Goal: Transaction & Acquisition: Purchase product/service

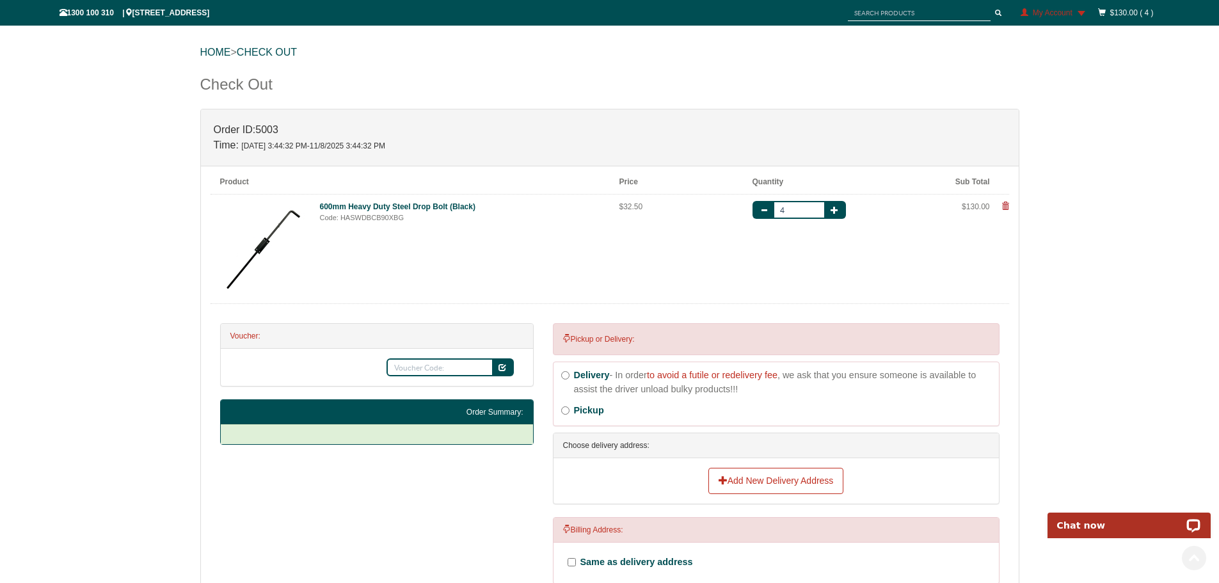
scroll to position [344, 0]
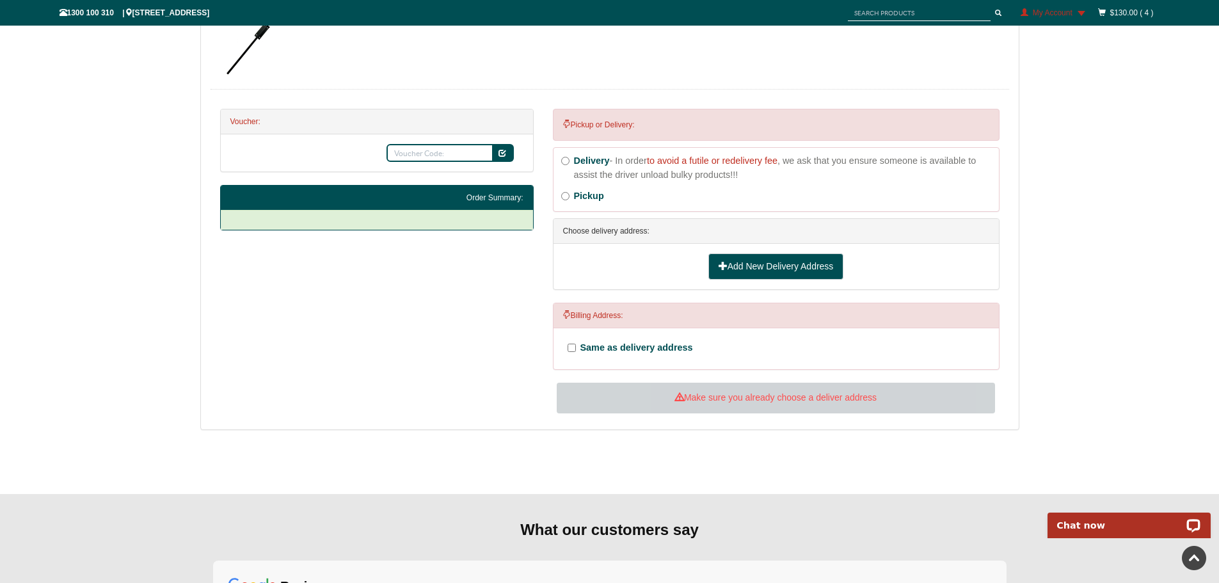
click at [767, 263] on link "Add New Delivery Address" at bounding box center [776, 266] width 136 height 27
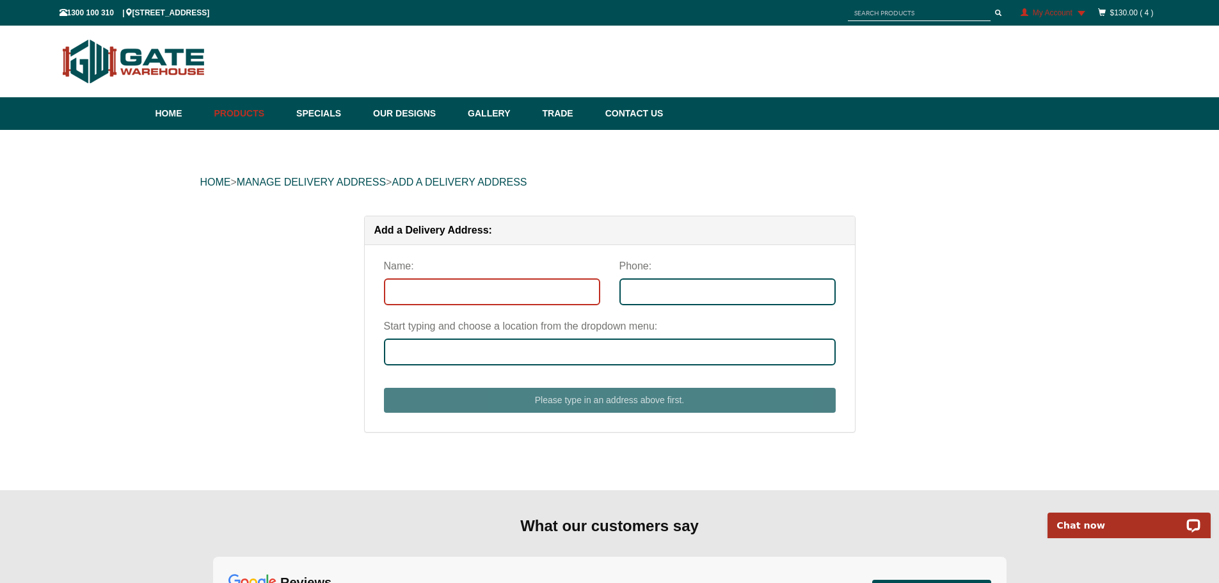
click at [465, 294] on input "Name:" at bounding box center [492, 291] width 216 height 27
type input "[PERSON_NAME]"
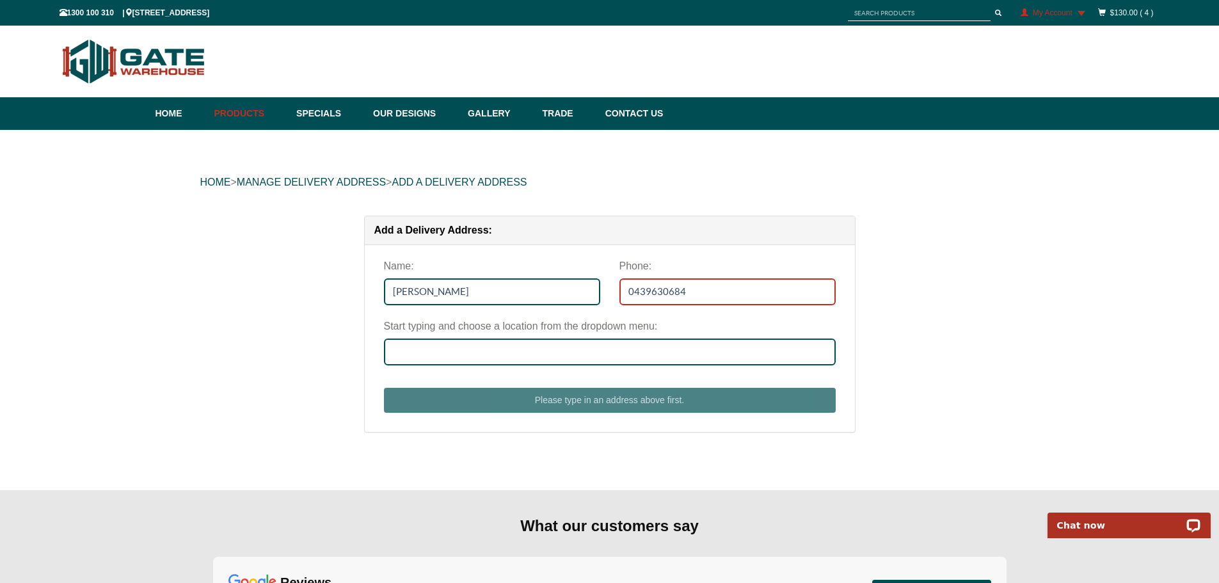
type input "0439630684"
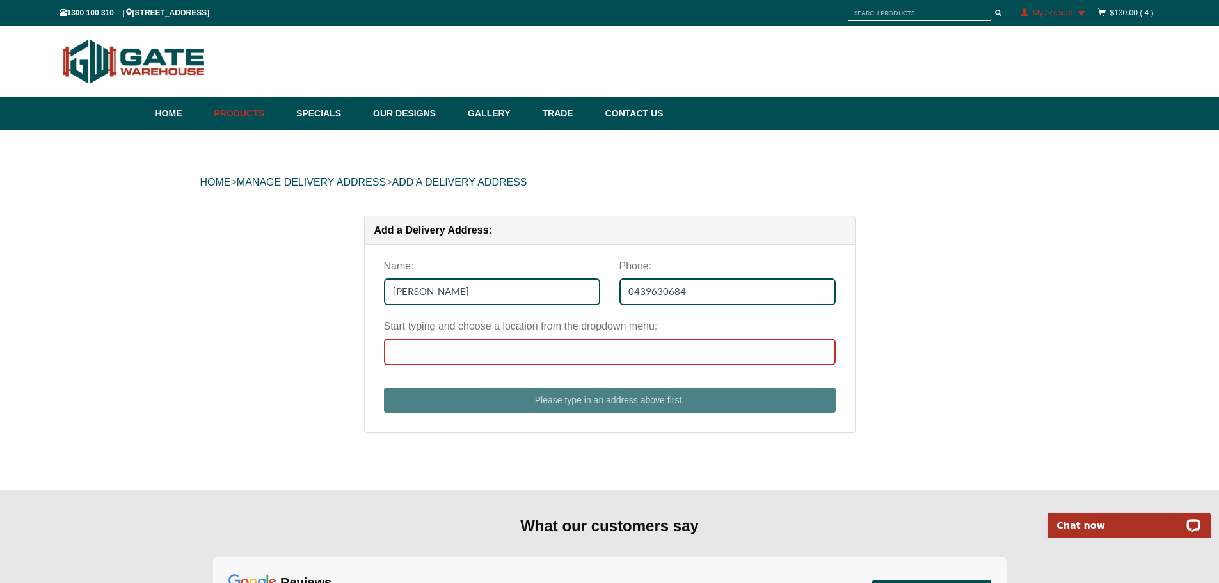
click at [441, 347] on input "Start typing and choose a location from the dropdown menu:" at bounding box center [610, 351] width 452 height 27
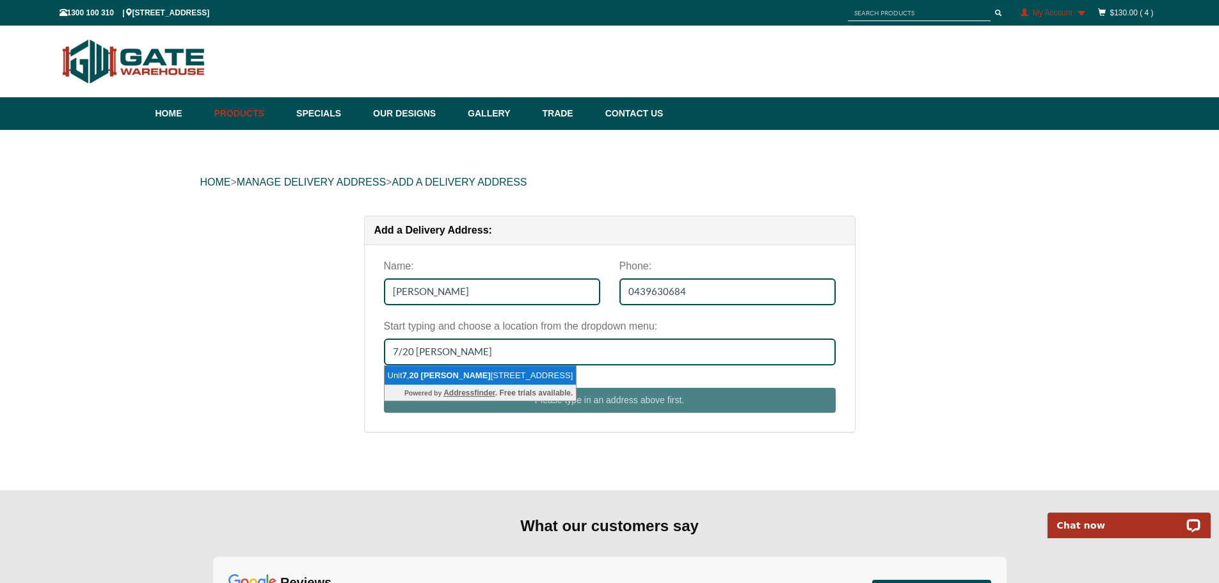
click at [532, 367] on li "[STREET_ADDRESS][PERSON_NAME]" at bounding box center [481, 376] width 192 height 20
type input "[STREET_ADDRESS][PERSON_NAME]"
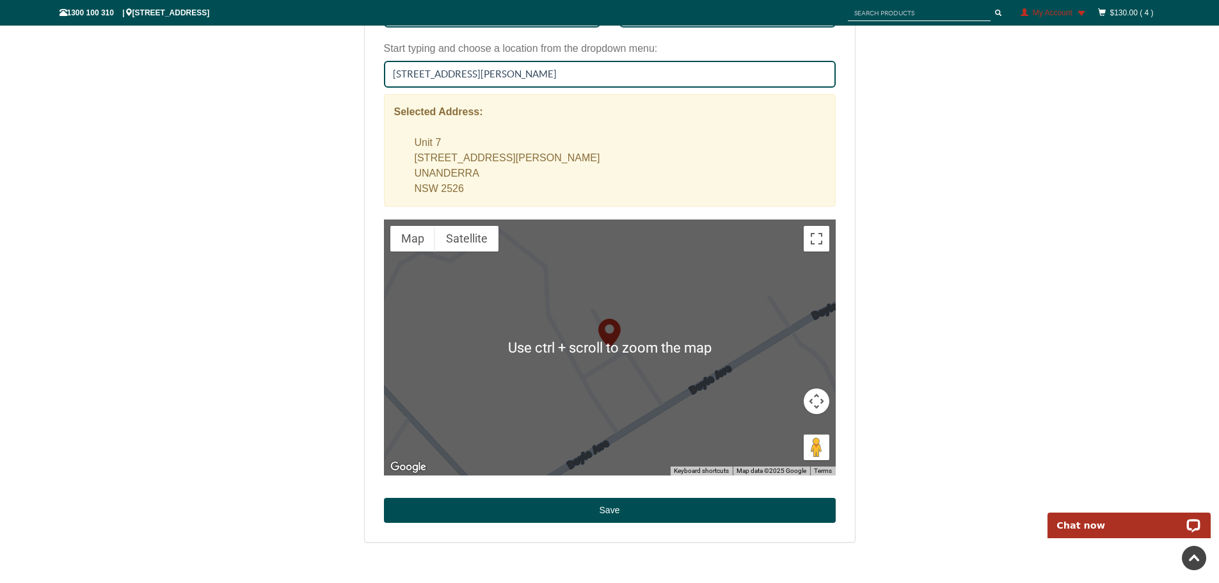
scroll to position [512, 0]
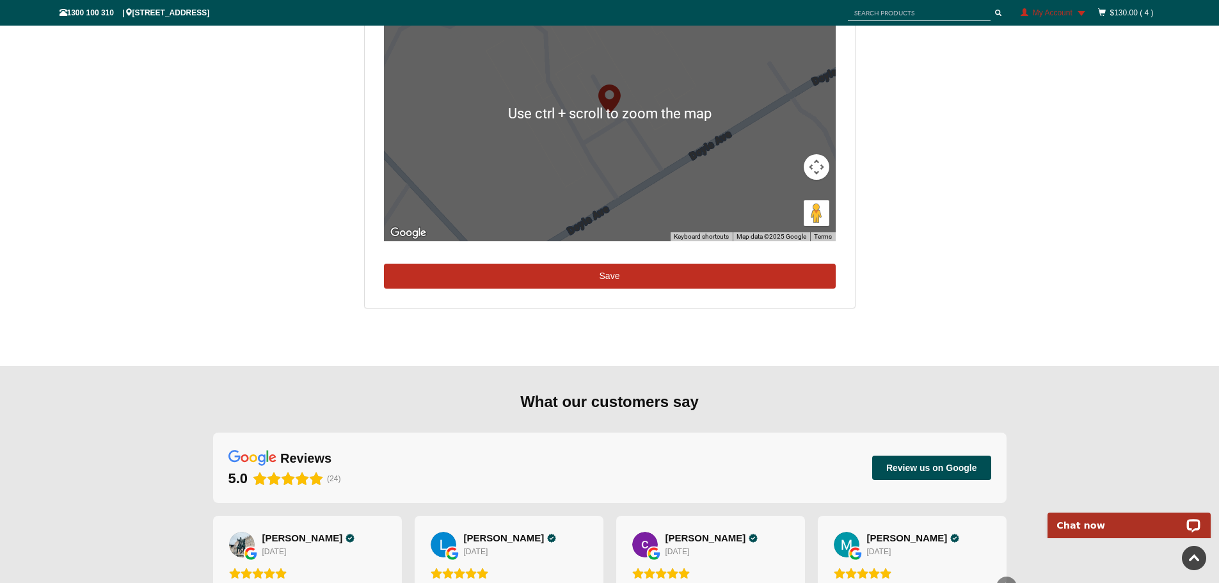
click at [554, 280] on button "Save" at bounding box center [610, 277] width 452 height 26
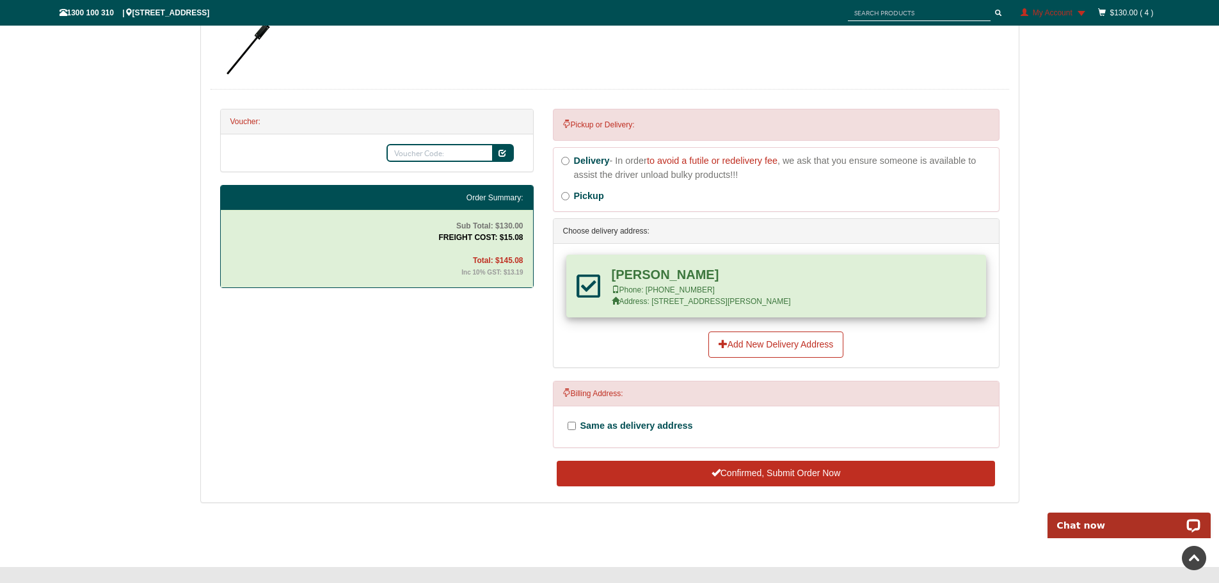
click at [730, 472] on button "Confirmed, Submit Order Now" at bounding box center [776, 474] width 438 height 26
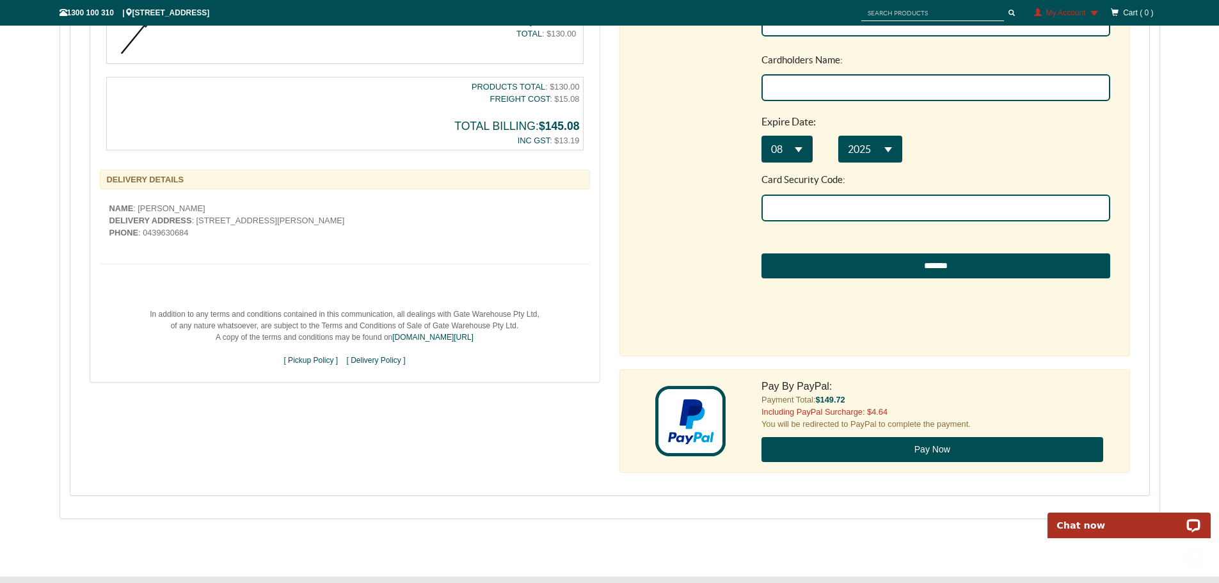
click at [754, 187] on div "Pay By Credit Card: Payment Total: $145.08 ( No Surcharge ) Please fill in the …" at bounding box center [936, 142] width 368 height 407
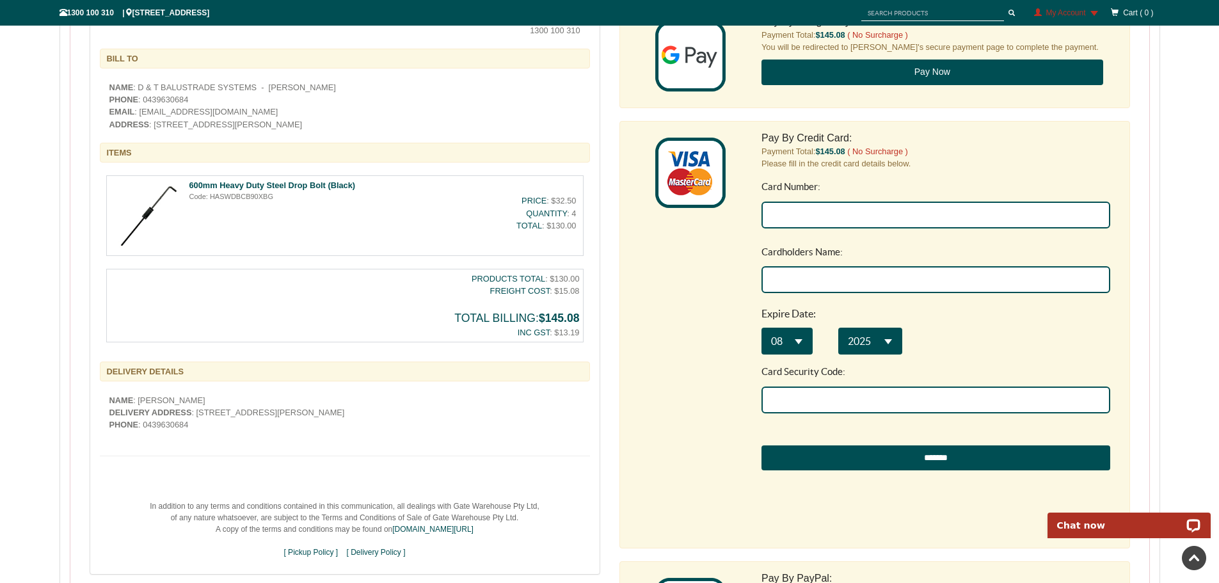
click at [834, 214] on input "Card Number:" at bounding box center [935, 215] width 349 height 27
type input "4564 8070 1959 0502"
click at [824, 276] on input "Cardholders Name:" at bounding box center [935, 279] width 349 height 27
type input "[PERSON_NAME]"
click at [715, 305] on div "Pay By Credit Card: Payment Total: $145.08 ( No Surcharge ) Please fill in the …" at bounding box center [874, 334] width 511 height 427
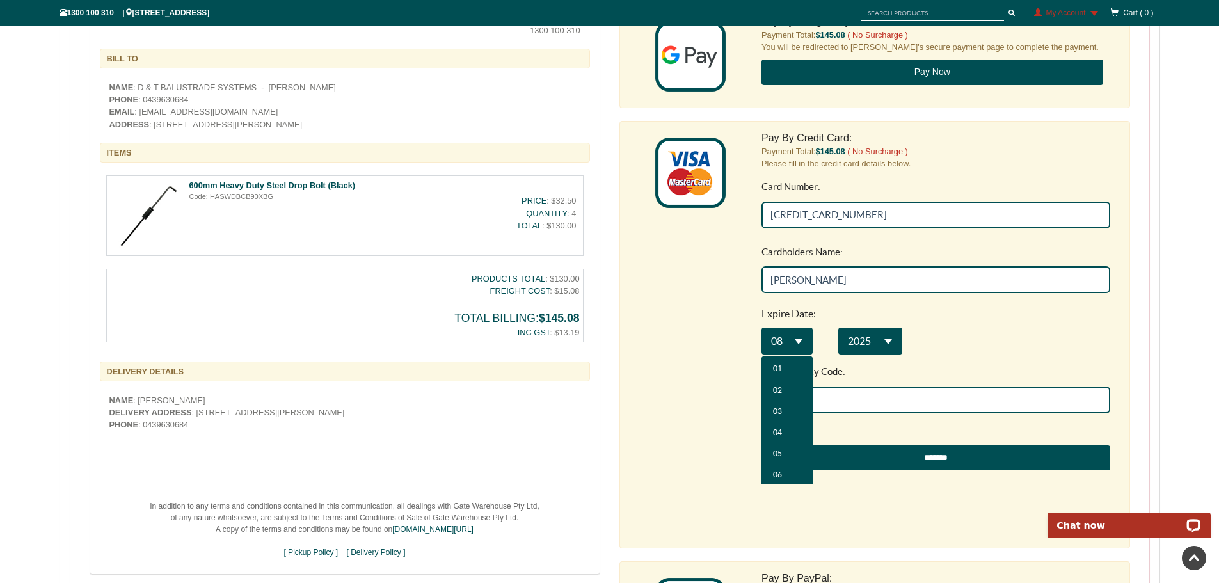
scroll to position [43, 0]
select select "**"
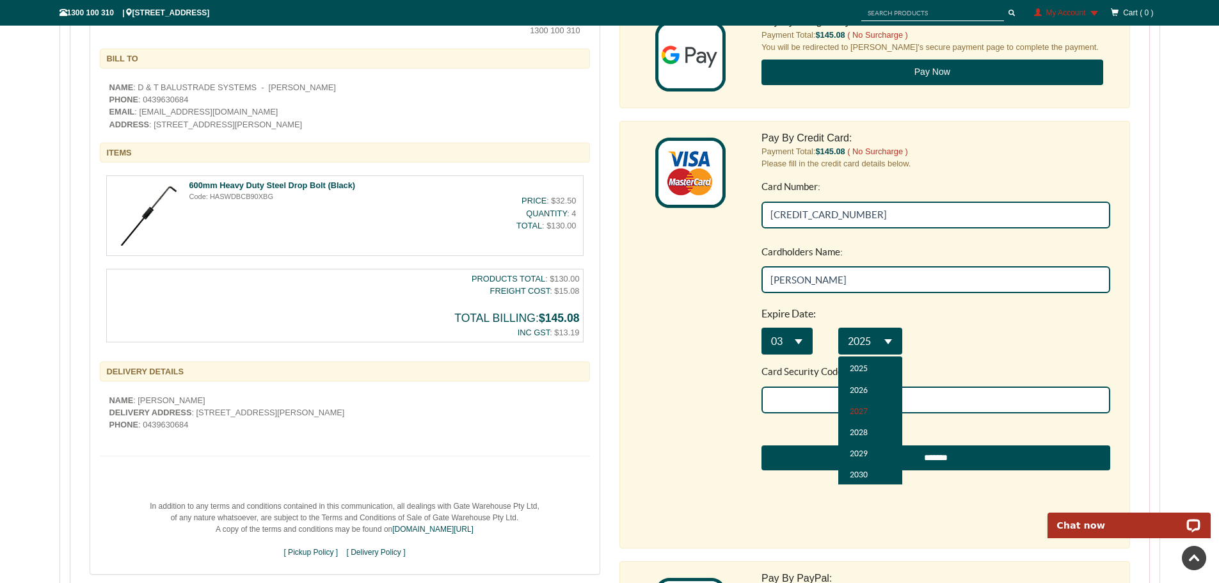
select select "**"
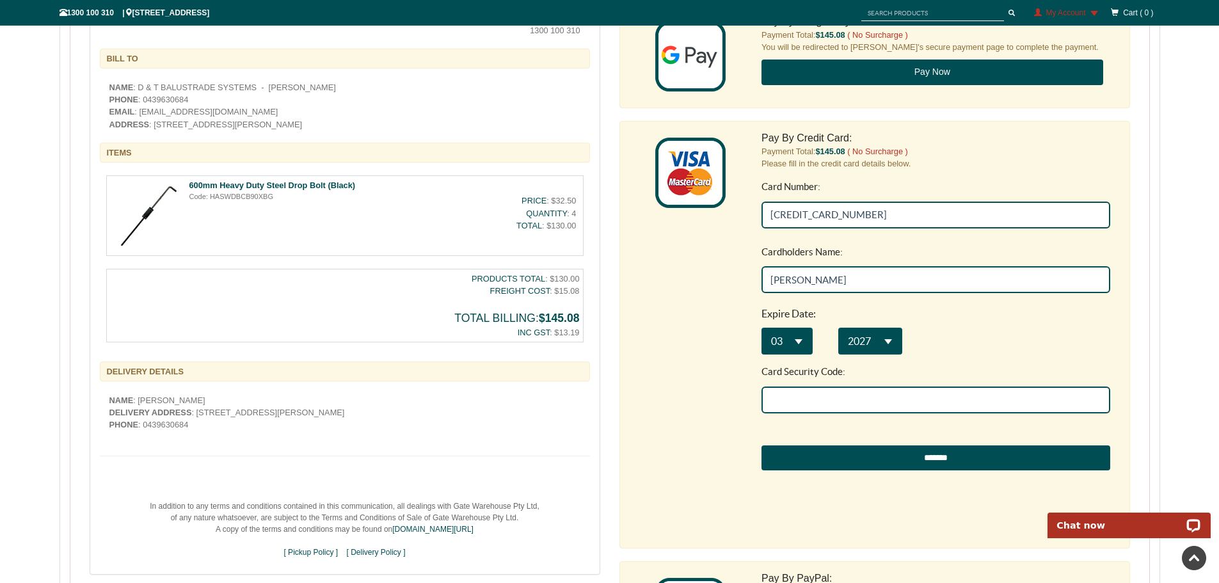
click at [813, 401] on input "Card Security Code:" at bounding box center [935, 399] width 349 height 27
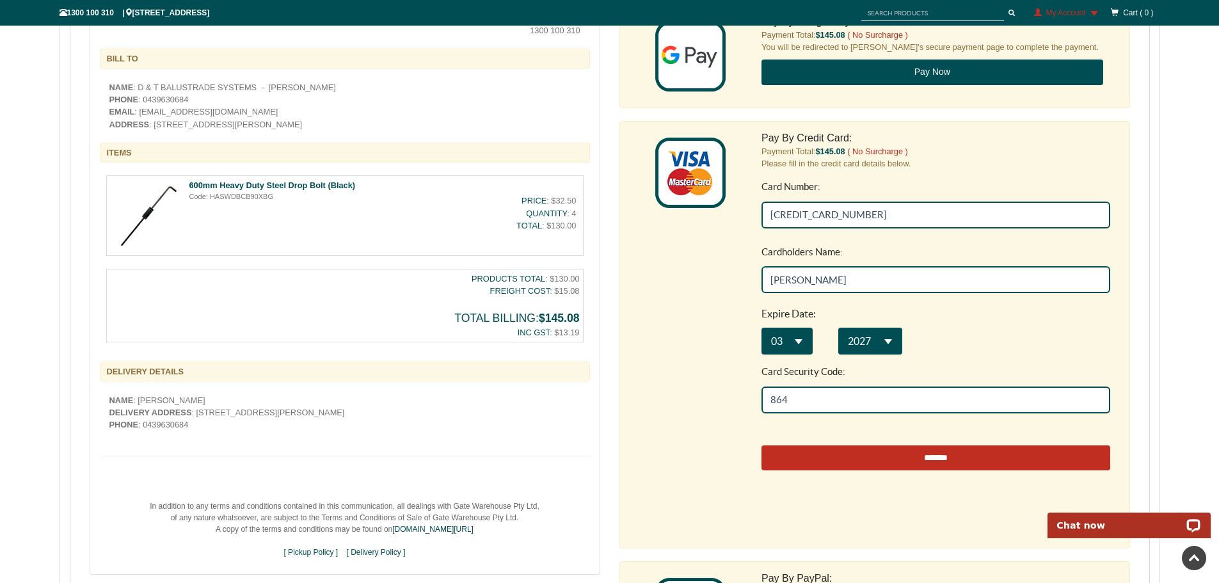
type input "864"
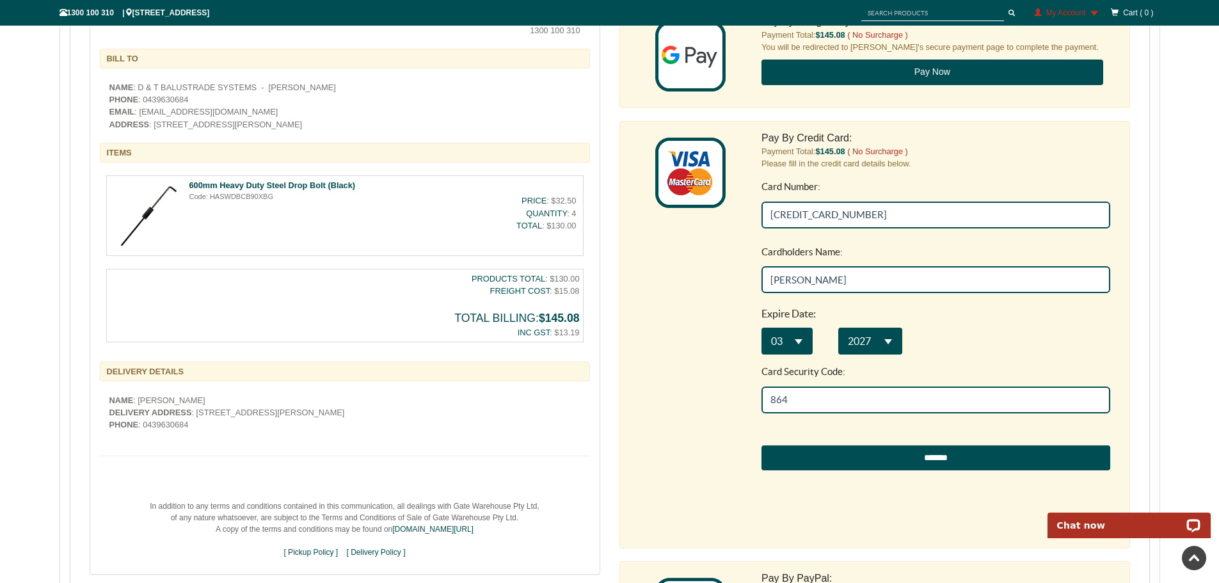
click at [856, 459] on input "*******" at bounding box center [935, 458] width 349 height 26
type input "**********"
